Goal: Task Accomplishment & Management: Use online tool/utility

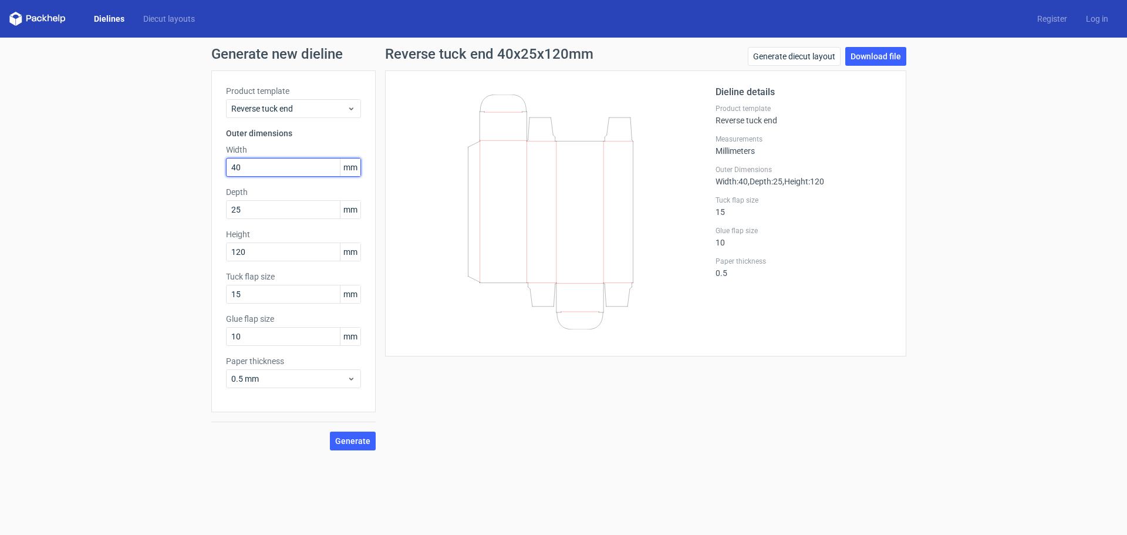
drag, startPoint x: 221, startPoint y: 166, endPoint x: 195, endPoint y: 166, distance: 25.8
click at [195, 166] on div "Generate new dieline Product template Reverse tuck end Outer dimensions Width 4…" at bounding box center [563, 249] width 1127 height 422
paste input "13176"
click at [183, 185] on div "Generate new dieline Product template Reverse tuck end Outer dimensions Width 1…" at bounding box center [563, 249] width 1127 height 422
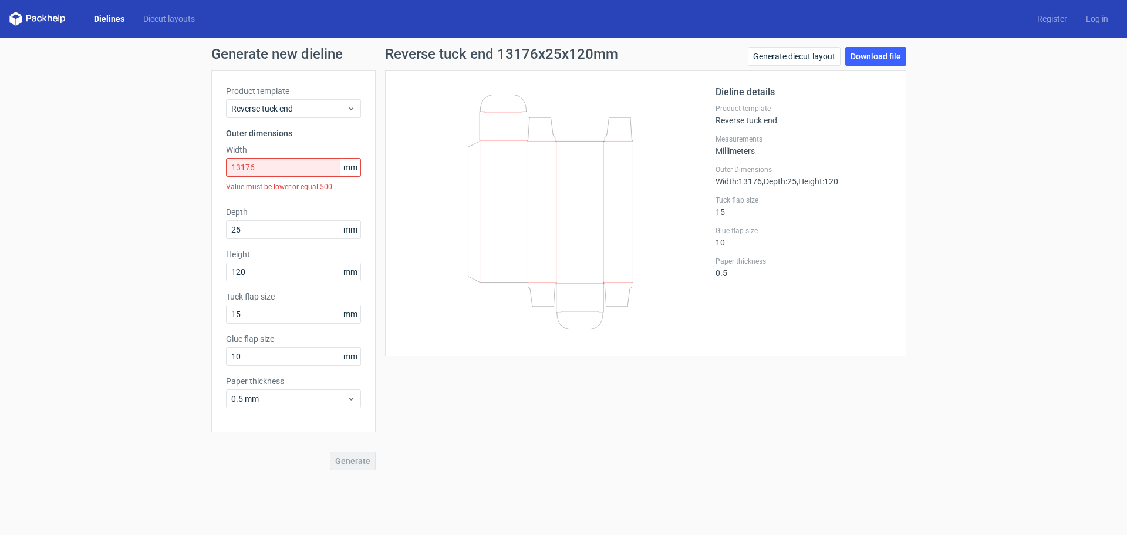
click at [183, 185] on div "Generate new dieline Product template Reverse tuck end Outer dimensions Width 1…" at bounding box center [563, 259] width 1127 height 442
click at [262, 165] on input "13176" at bounding box center [293, 167] width 135 height 19
drag, startPoint x: 266, startPoint y: 165, endPoint x: 203, endPoint y: 171, distance: 63.1
click at [203, 171] on div "Generate new dieline Product template Reverse tuck end Outer dimensions Width 1…" at bounding box center [563, 259] width 1127 height 442
paste input "text"
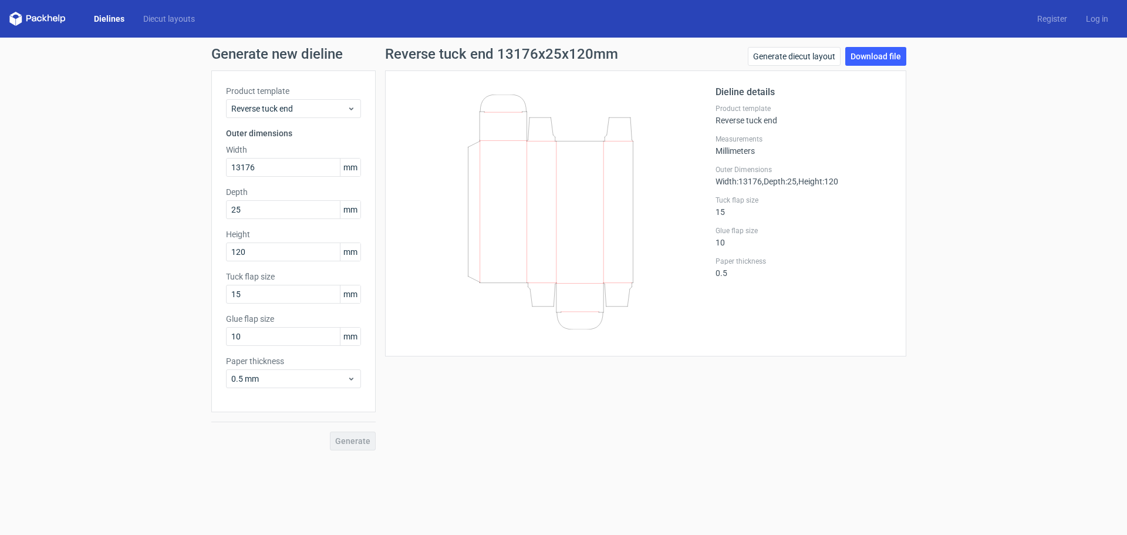
click at [199, 181] on div "Generate new dieline Product template Reverse tuck end Outer dimensions Width 1…" at bounding box center [563, 249] width 1127 height 422
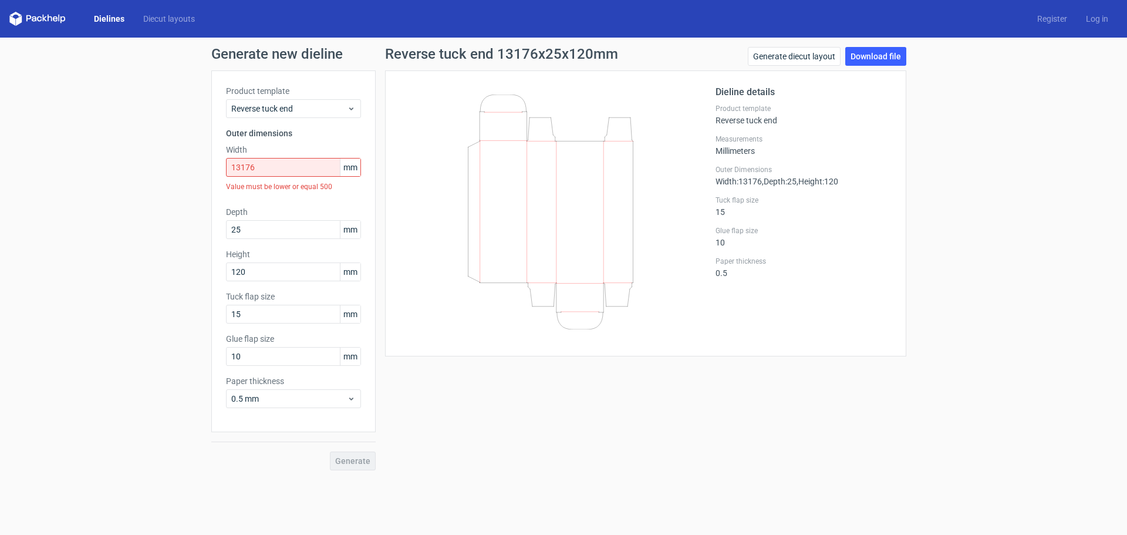
click at [200, 181] on div "Generate new dieline Product template Reverse tuck end Outer dimensions Width 1…" at bounding box center [563, 259] width 1127 height 442
click at [277, 166] on input "13176" at bounding box center [293, 167] width 135 height 19
click at [179, 182] on div "Generate new dieline Product template Reverse tuck end Outer dimensions Width 1…" at bounding box center [563, 259] width 1127 height 442
click at [246, 169] on input "13176" at bounding box center [293, 167] width 135 height 19
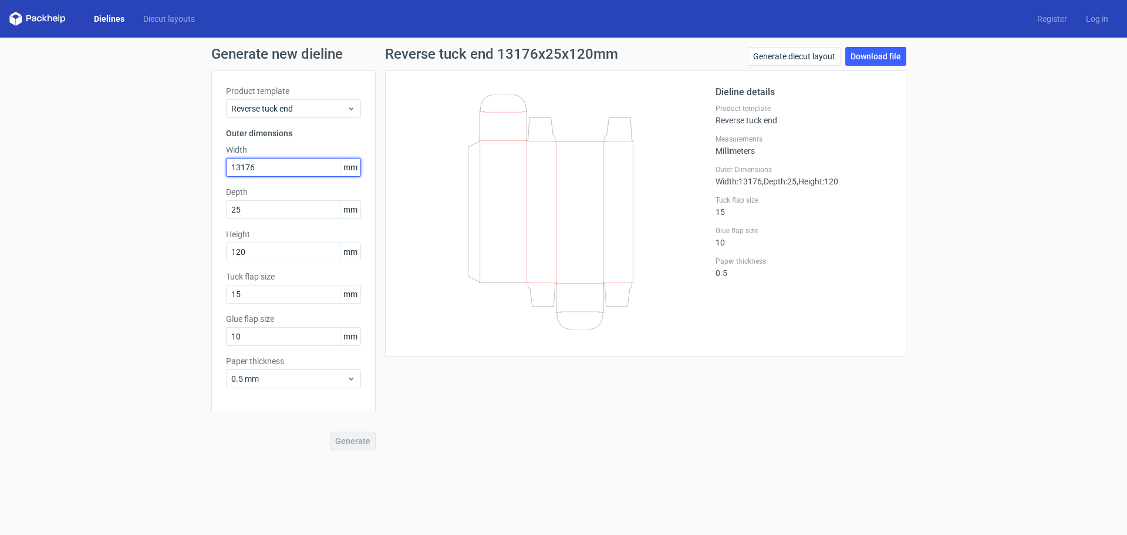
click at [259, 167] on input "13176" at bounding box center [293, 167] width 135 height 19
type input "131"
click at [166, 158] on div "Generate new dieline Product template Reverse tuck end Outer dimensions Width 1…" at bounding box center [563, 249] width 1127 height 422
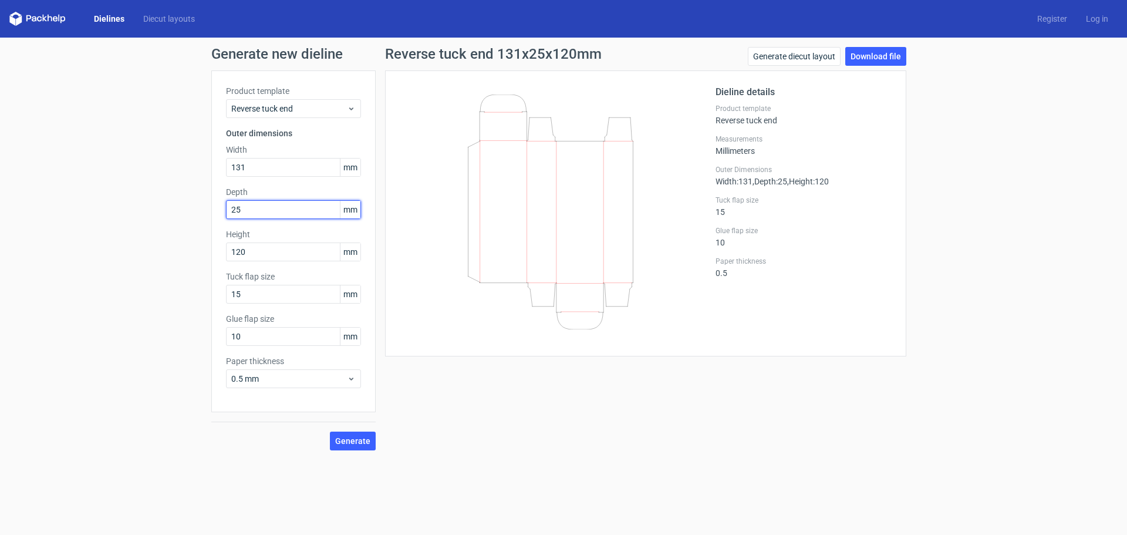
click at [252, 214] on input "25" at bounding box center [293, 209] width 135 height 19
click at [109, 225] on div "Generate new dieline Product template Reverse tuck end Outer dimensions Width 1…" at bounding box center [563, 249] width 1127 height 422
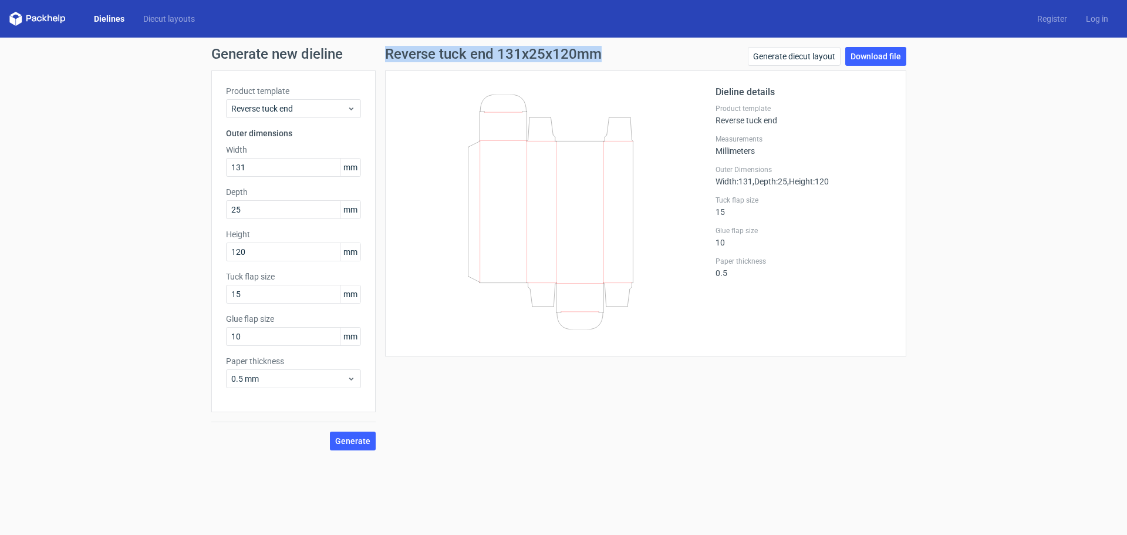
drag, startPoint x: 381, startPoint y: 59, endPoint x: 597, endPoint y: 56, distance: 216.7
click at [597, 56] on div "Reverse tuck end 131x25x120mm Generate diecut layout Download file Dieline deta…" at bounding box center [646, 248] width 540 height 403
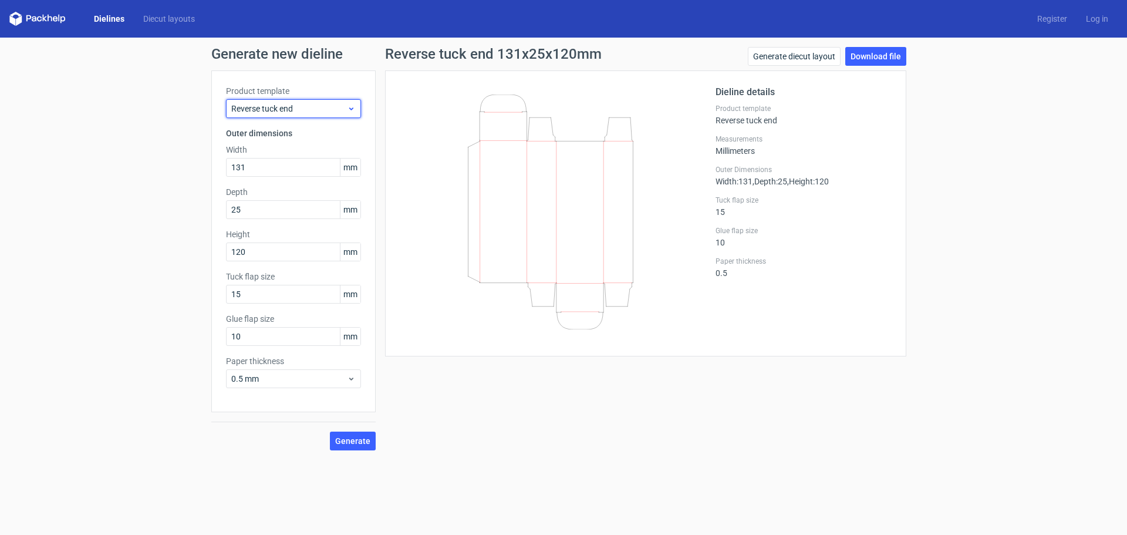
click at [284, 107] on span "Reverse tuck end" at bounding box center [289, 109] width 116 height 12
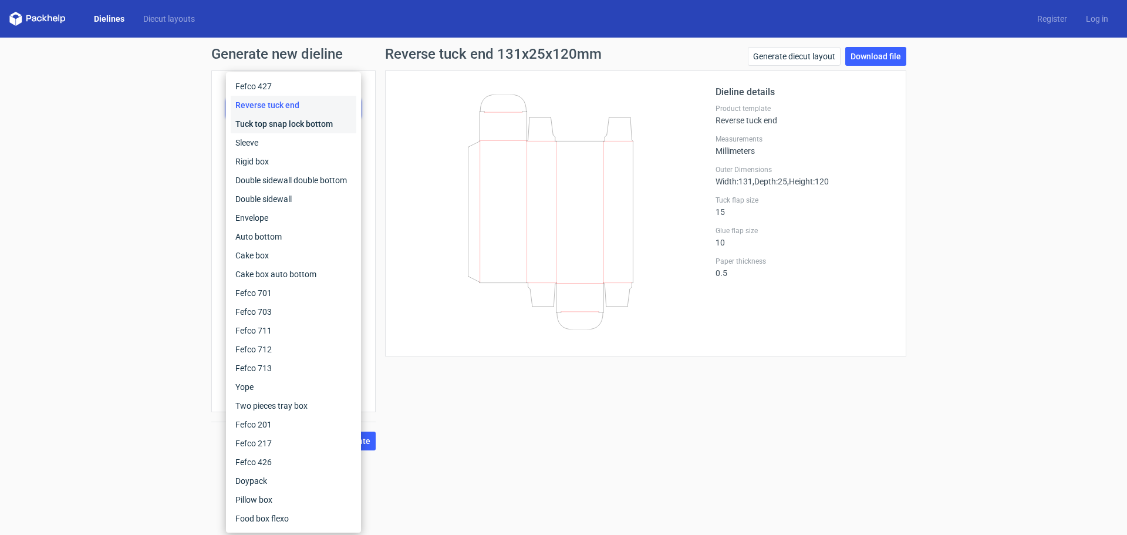
click at [285, 122] on div "Tuck top snap lock bottom" at bounding box center [294, 124] width 126 height 19
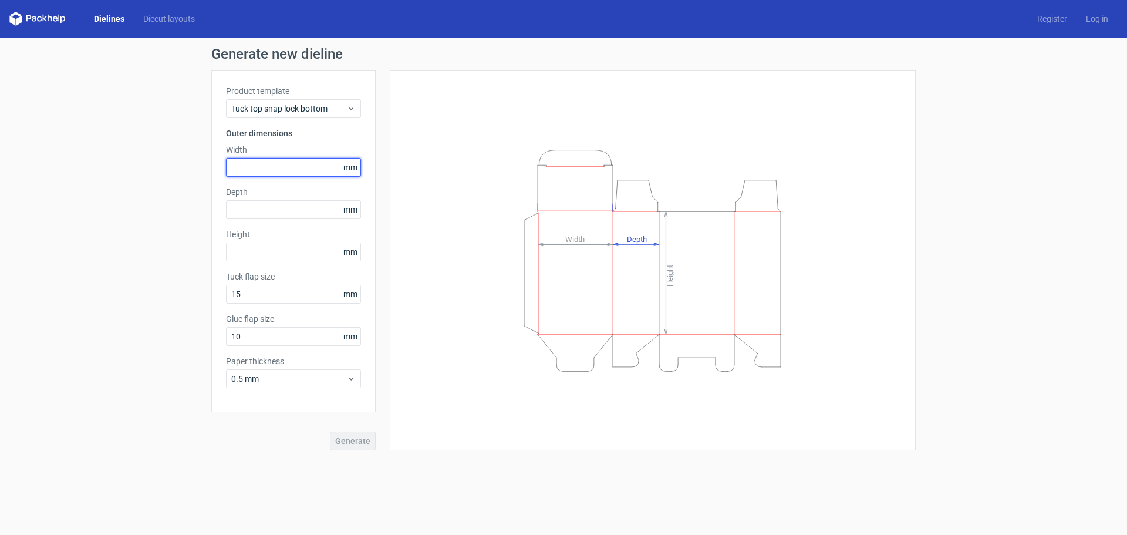
click at [272, 168] on input "text" at bounding box center [293, 167] width 135 height 19
type input "3"
type input "131"
click at [122, 161] on div "Generate new dieline Product template Tuck top snap lock bottom Outer dimension…" at bounding box center [563, 249] width 1127 height 422
click at [477, 335] on div "Height Depth Width" at bounding box center [653, 260] width 497 height 351
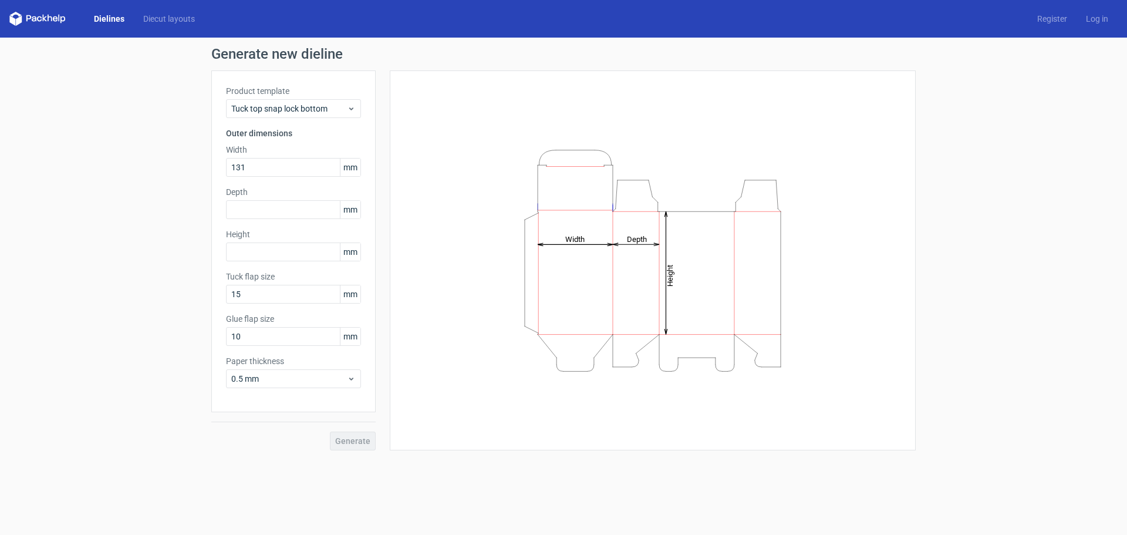
click at [476, 166] on div "Height Depth Width" at bounding box center [653, 260] width 497 height 351
